Goal: Transaction & Acquisition: Purchase product/service

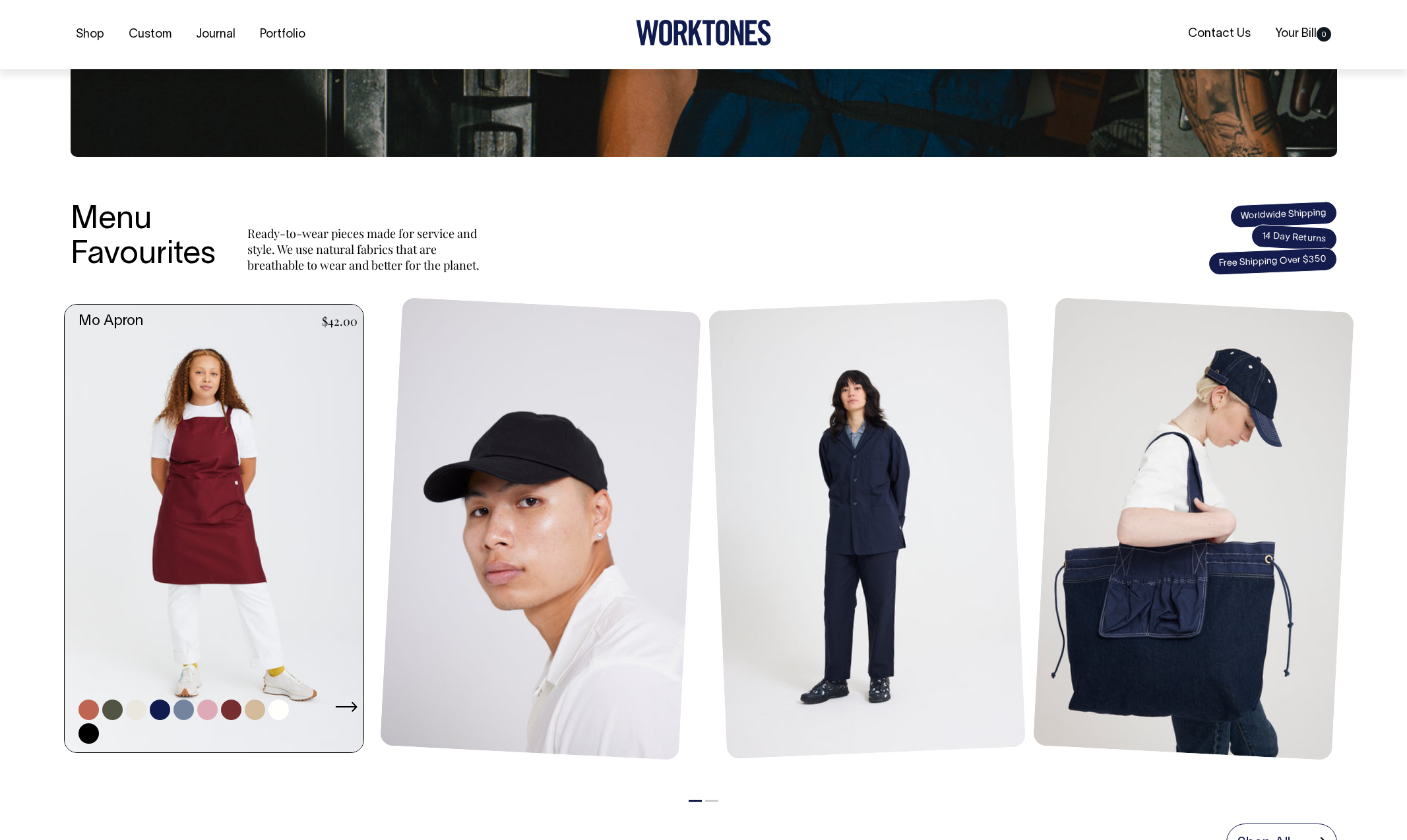
scroll to position [363, 0]
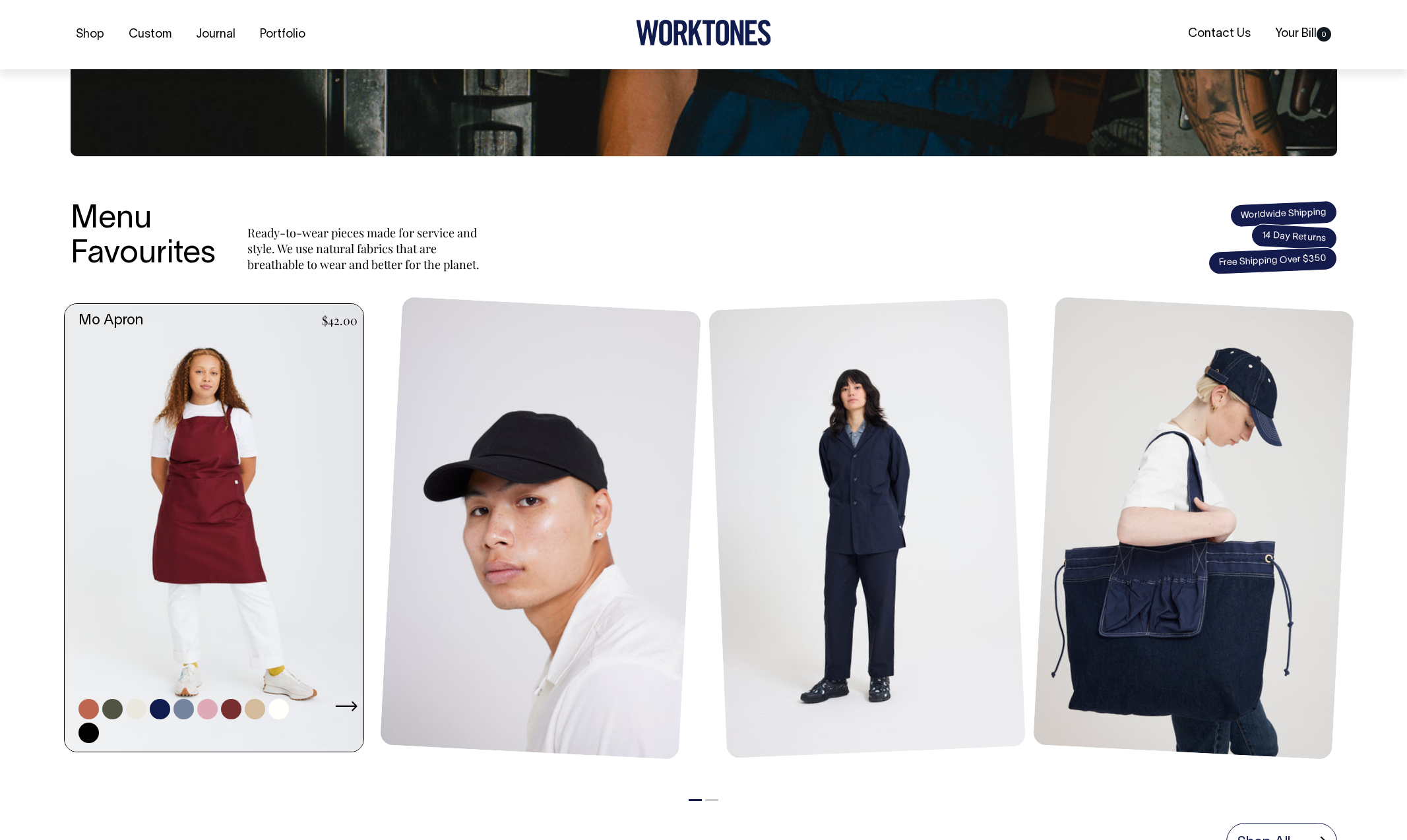
click at [239, 489] on link at bounding box center [218, 528] width 307 height 448
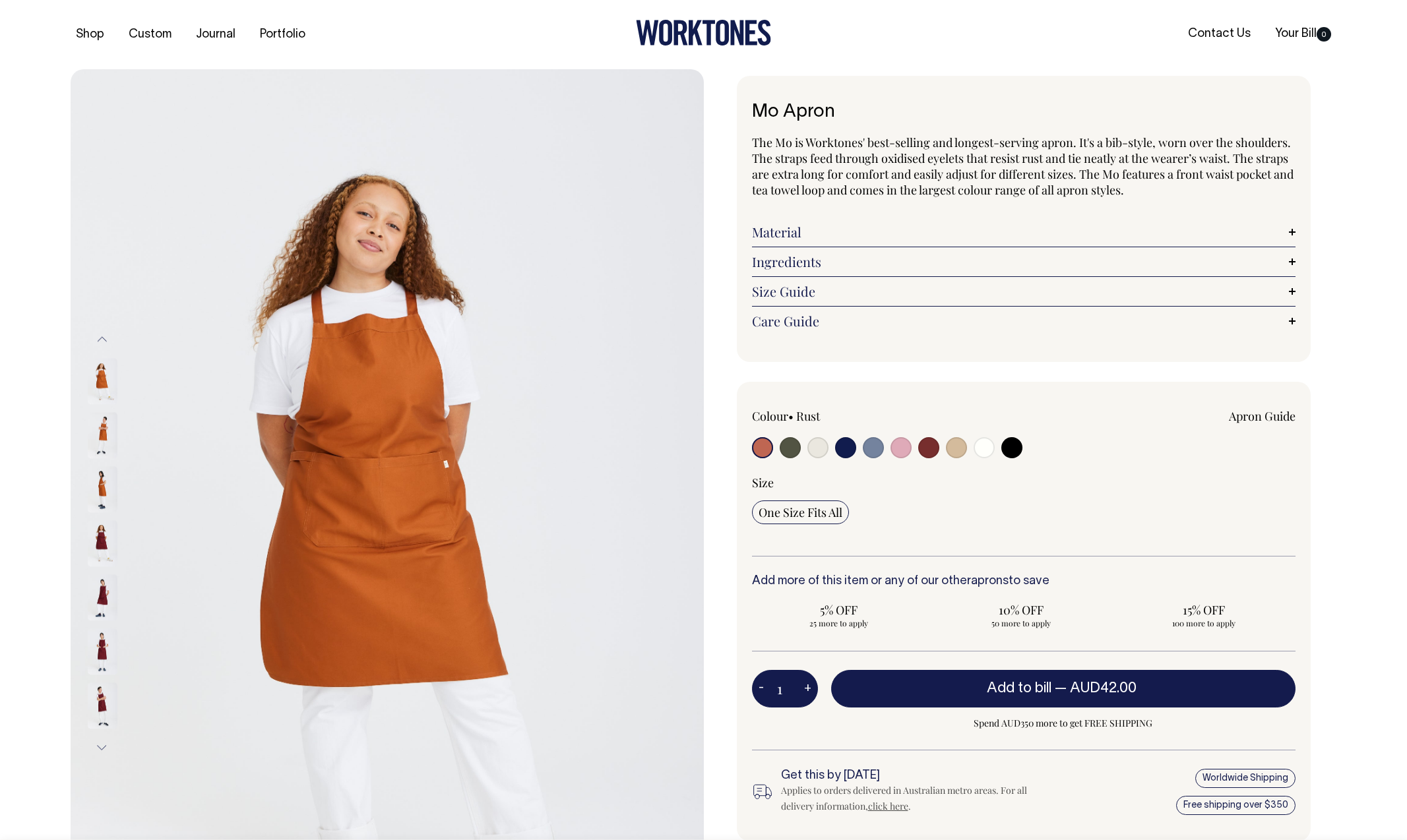
click at [932, 448] on input "radio" at bounding box center [928, 448] width 21 height 21
radio input "true"
select select "Burgundy"
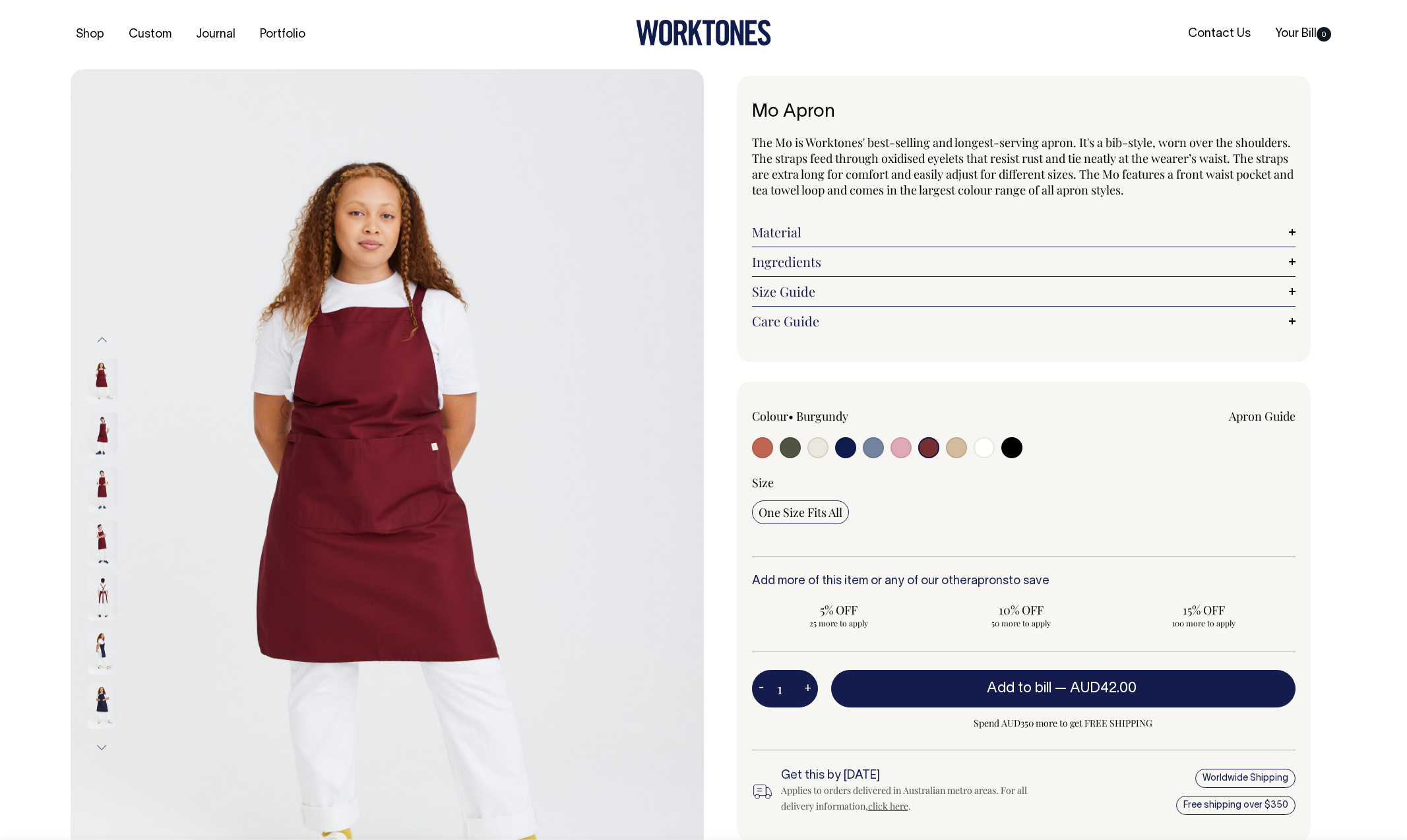
click at [930, 446] on input "radio" at bounding box center [928, 448] width 21 height 21
drag, startPoint x: 930, startPoint y: 446, endPoint x: 922, endPoint y: 484, distance: 38.8
click at [922, 484] on div "Colour • Burgundy Apron Guide" at bounding box center [1024, 482] width 544 height 149
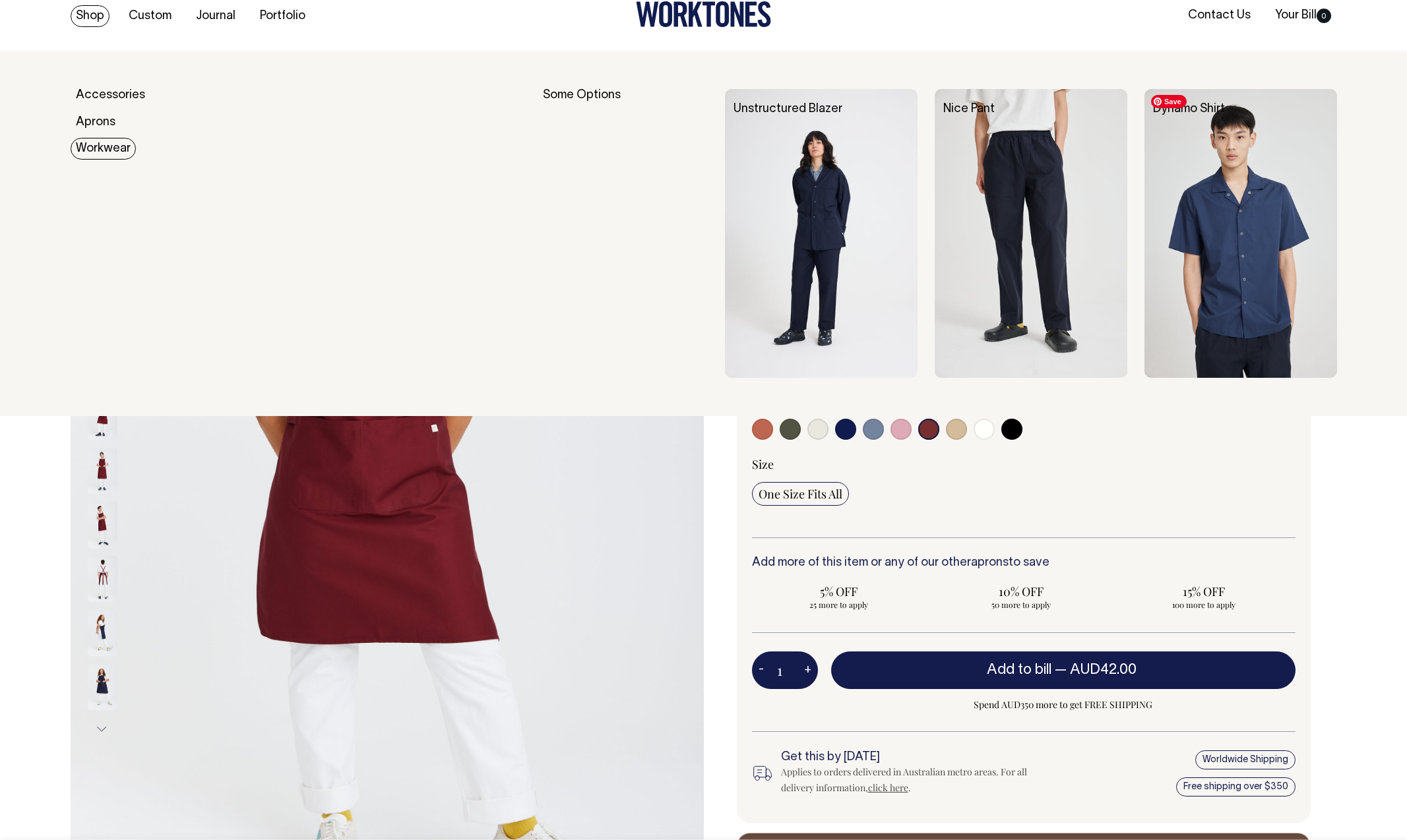
scroll to position [19, 3]
click at [1206, 207] on img at bounding box center [1241, 233] width 193 height 289
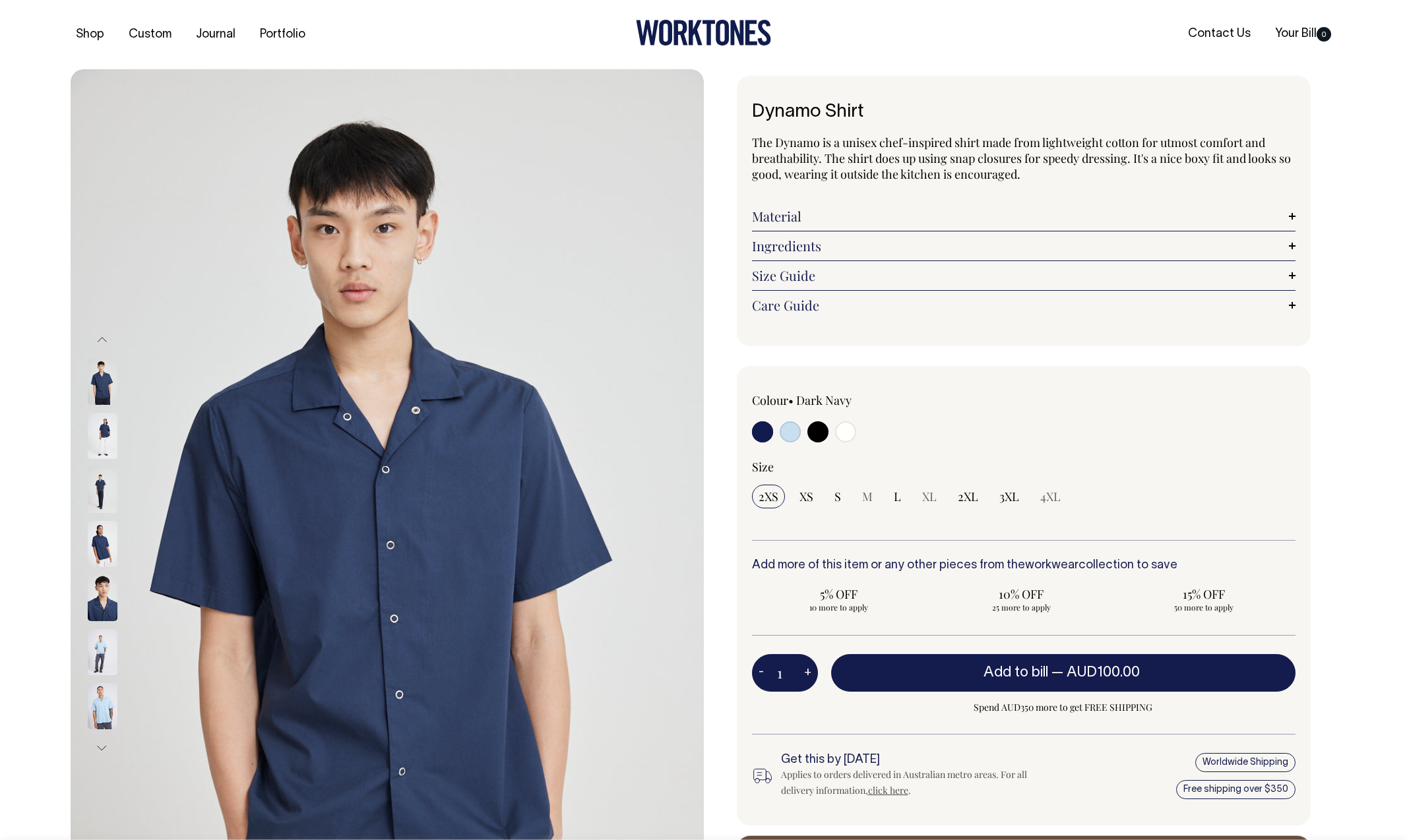
click at [851, 431] on input "radio" at bounding box center [845, 431] width 21 height 21
radio input "true"
select select "Off-White"
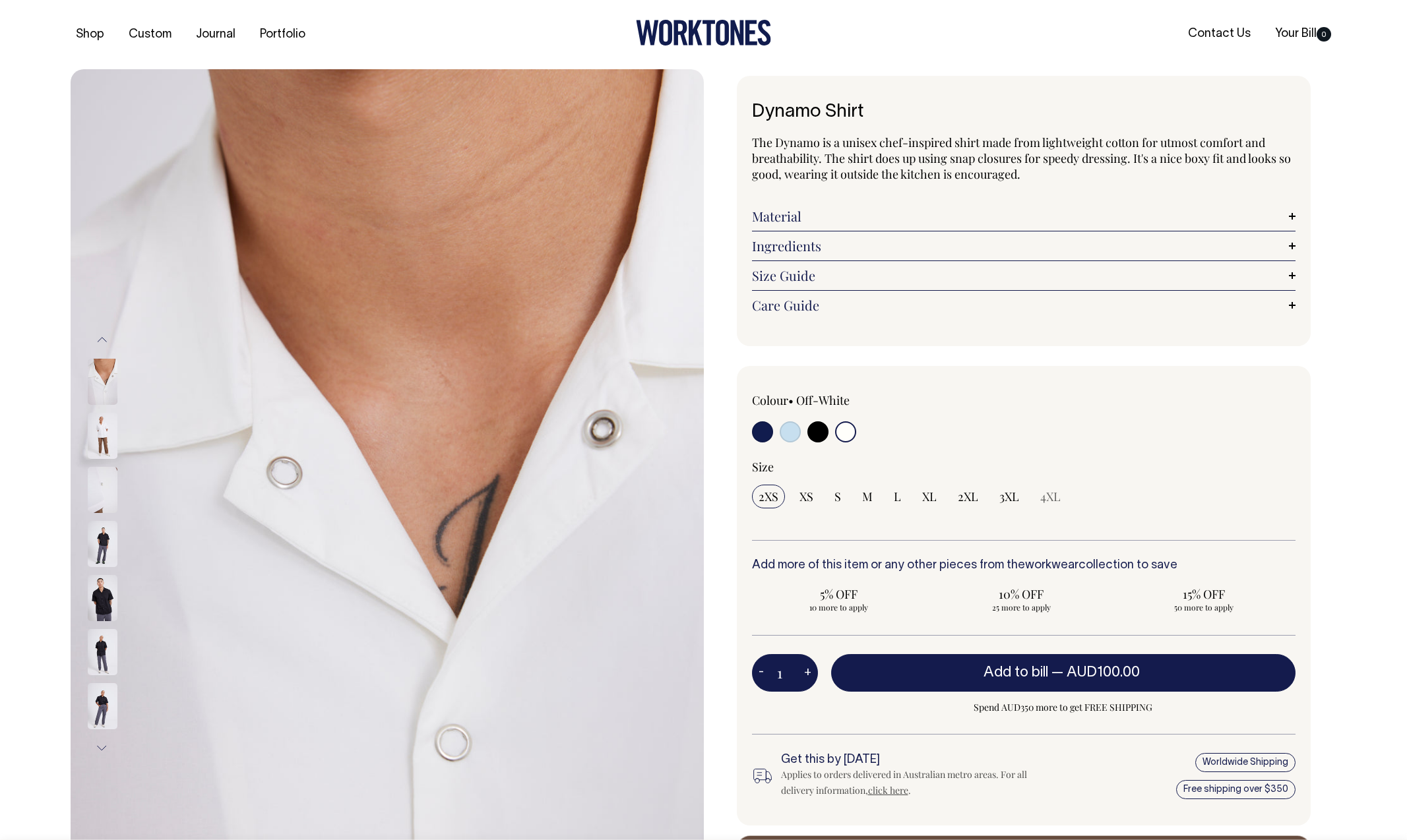
click at [97, 496] on img at bounding box center [103, 490] width 30 height 46
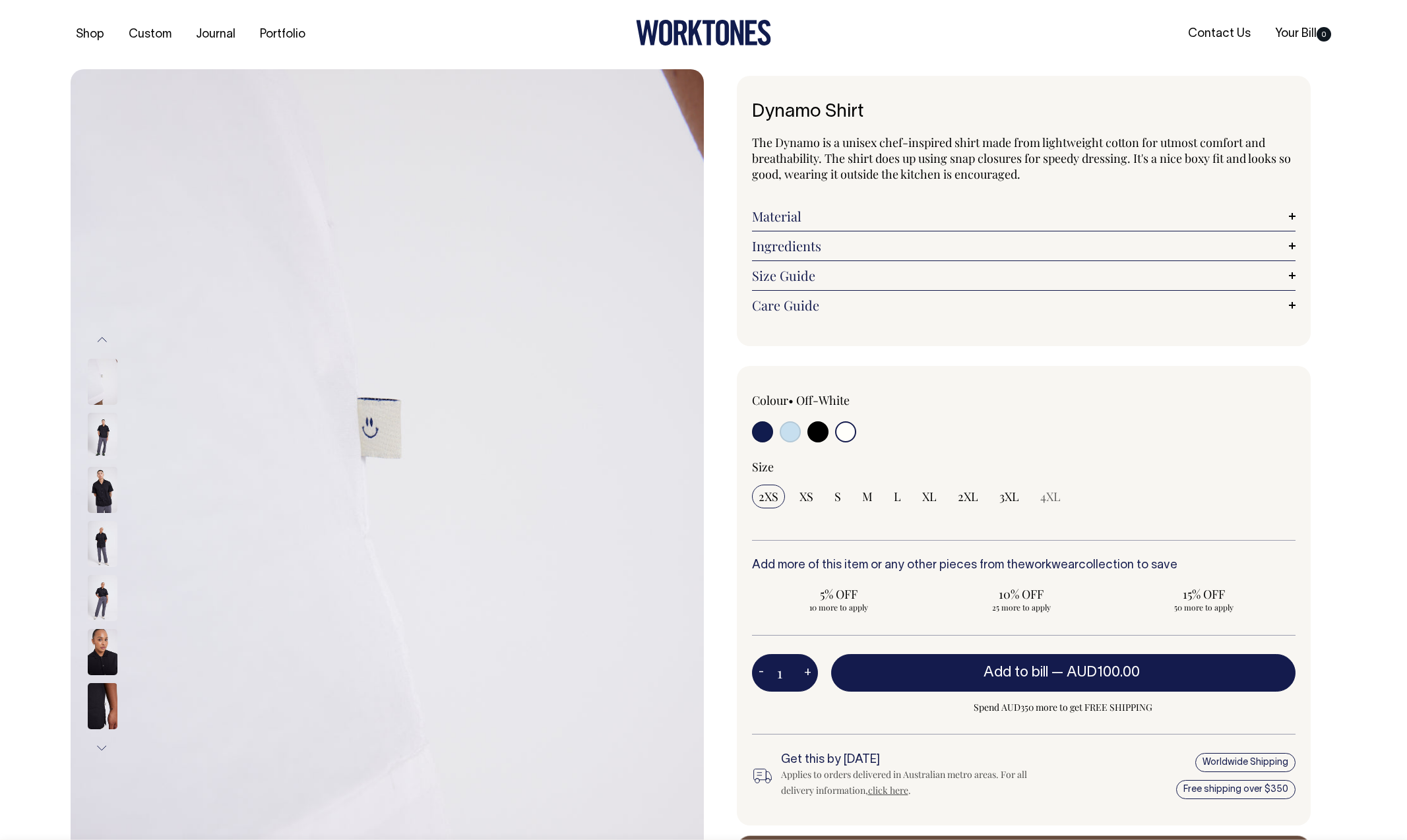
click at [99, 439] on div at bounding box center [120, 544] width 66 height 2758
click at [96, 380] on img at bounding box center [103, 382] width 30 height 46
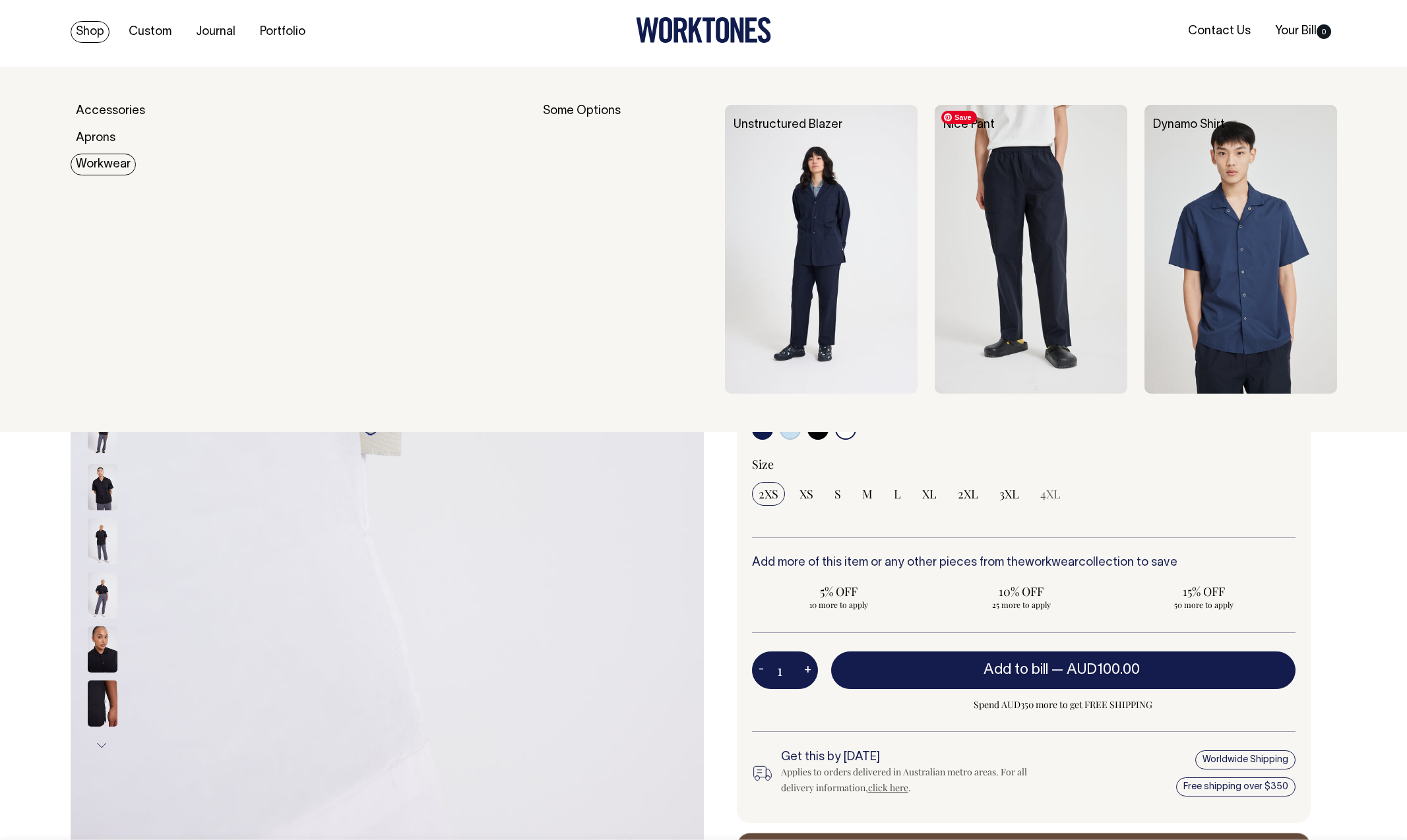
scroll to position [3, 0]
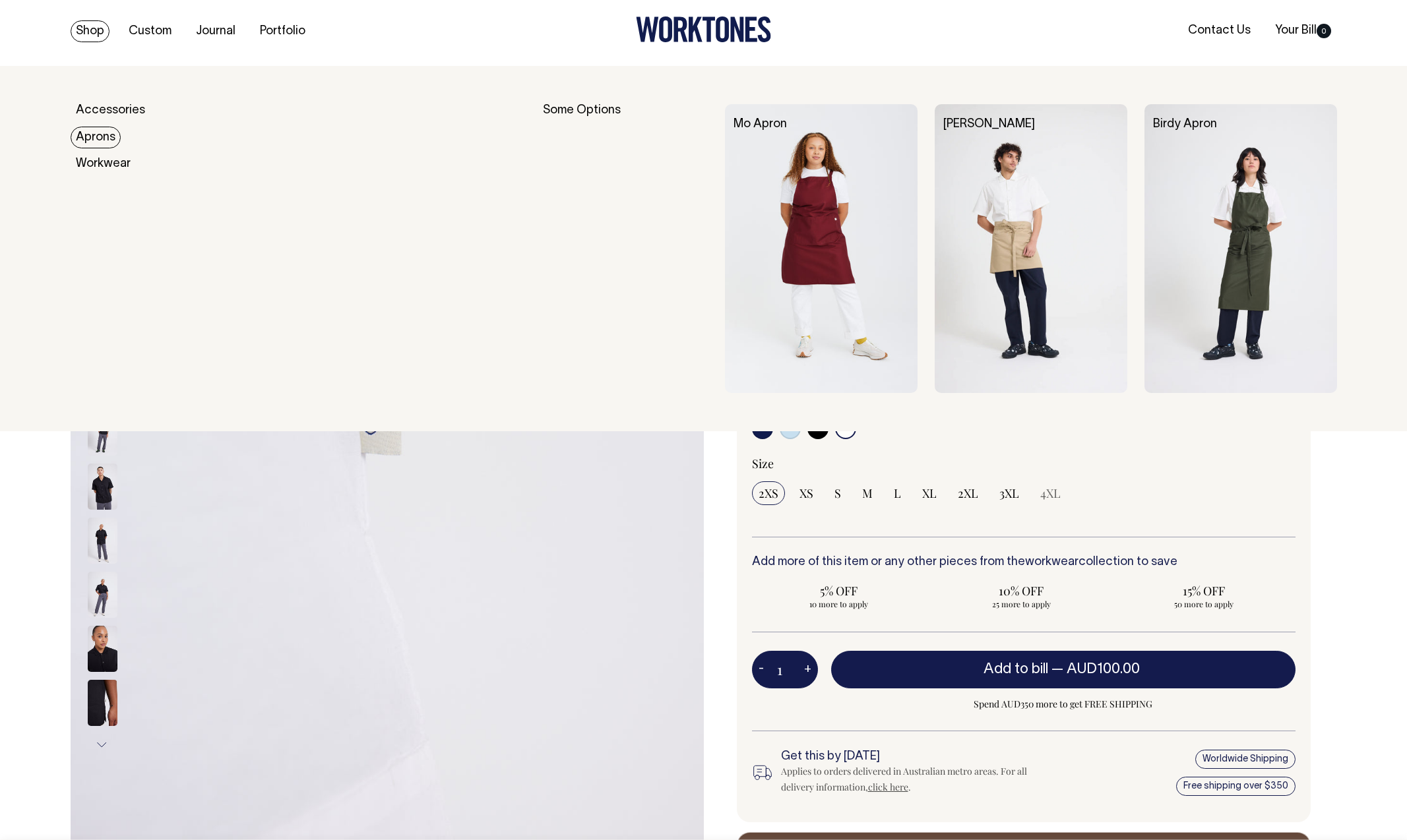
click at [108, 132] on link "Aprons" at bounding box center [95, 137] width 50 height 22
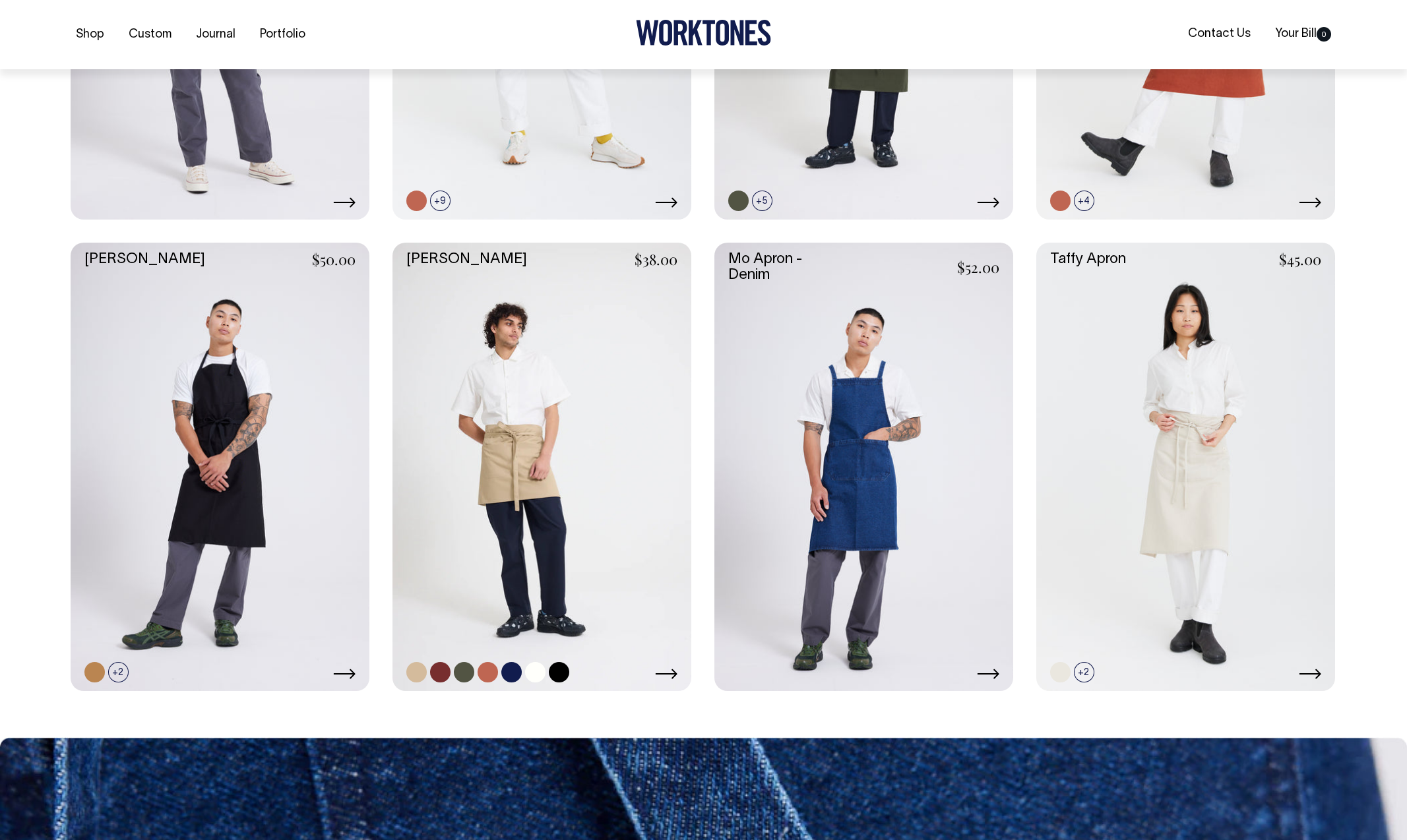
scroll to position [634, 0]
click at [532, 428] on link at bounding box center [542, 466] width 299 height 448
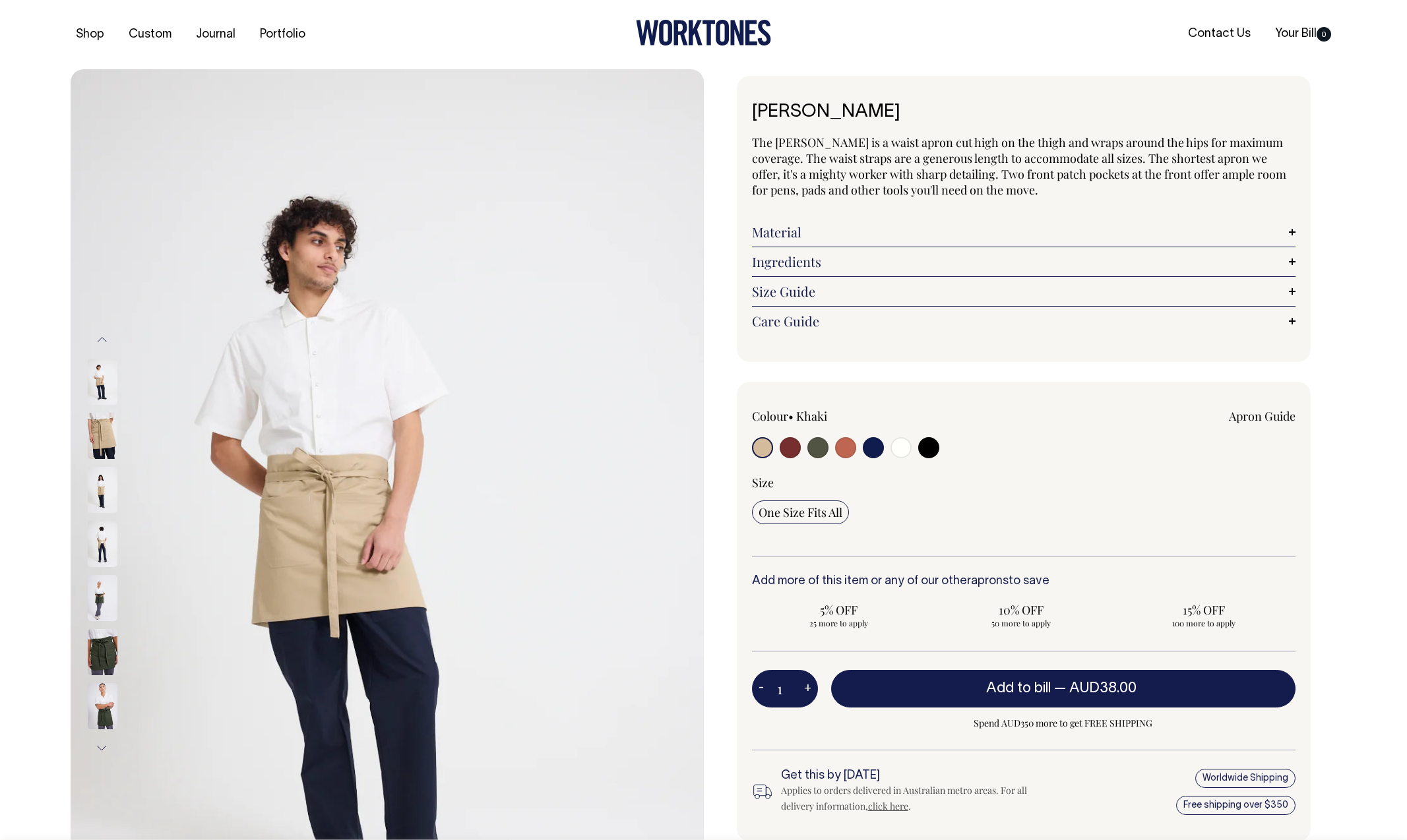
click at [791, 447] on input "radio" at bounding box center [790, 448] width 21 height 21
radio input "true"
select select "Burgundy"
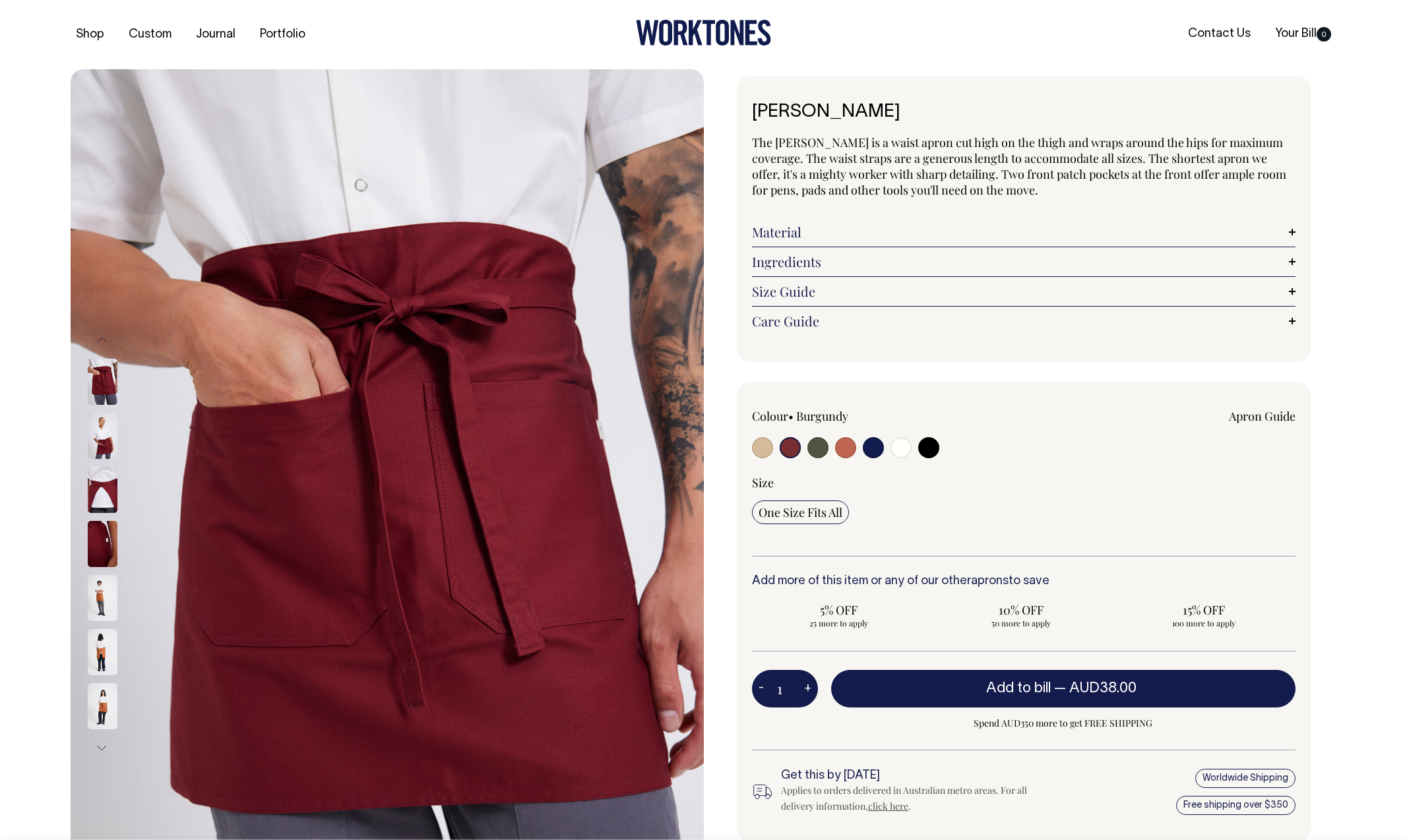
click at [95, 378] on img at bounding box center [103, 382] width 30 height 46
